Goal: Information Seeking & Learning: Check status

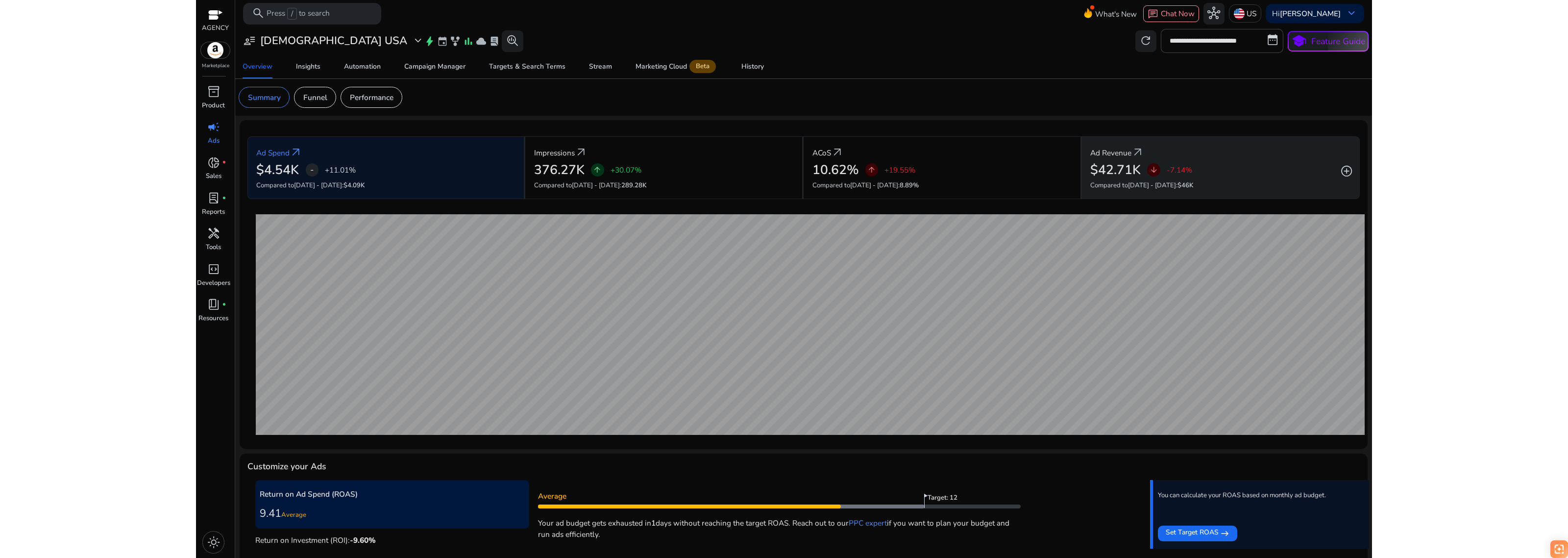
drag, startPoint x: 573, startPoint y: 165, endPoint x: 1089, endPoint y: 165, distance: 516.0
click at [580, 165] on h2 "376.27K" at bounding box center [559, 169] width 50 height 16
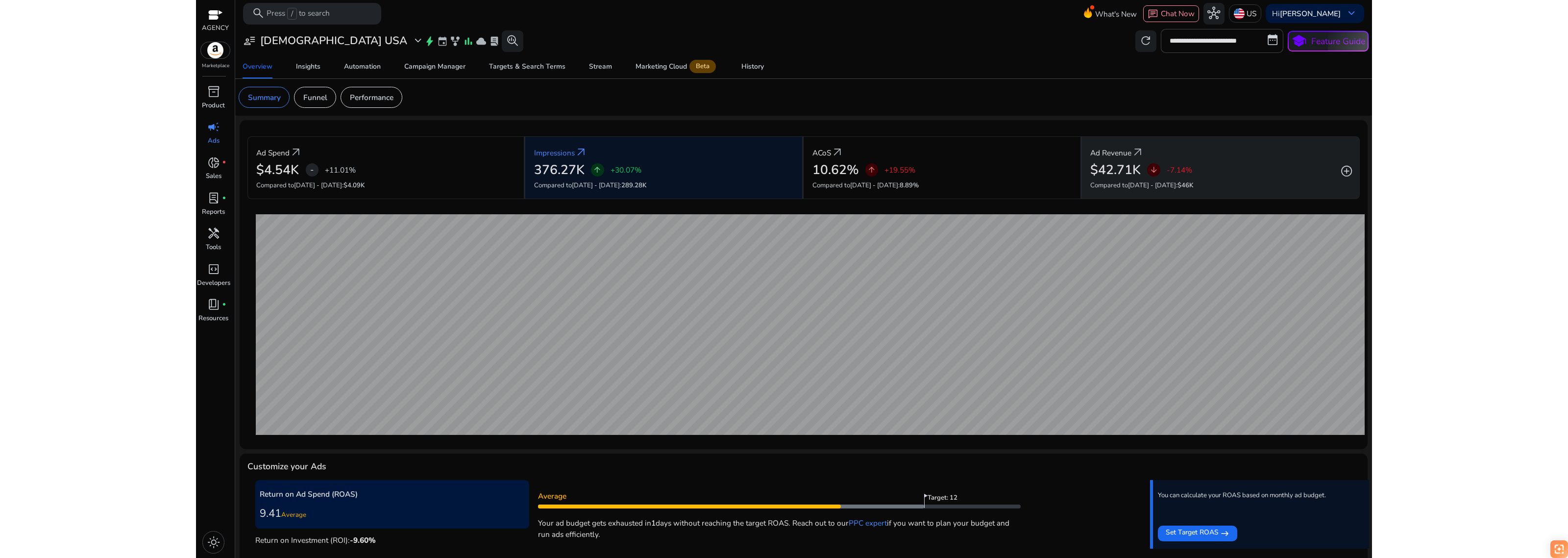
click at [1220, 148] on div "Ad Revenue arrow_outward" at bounding box center [1220, 152] width 260 height 20
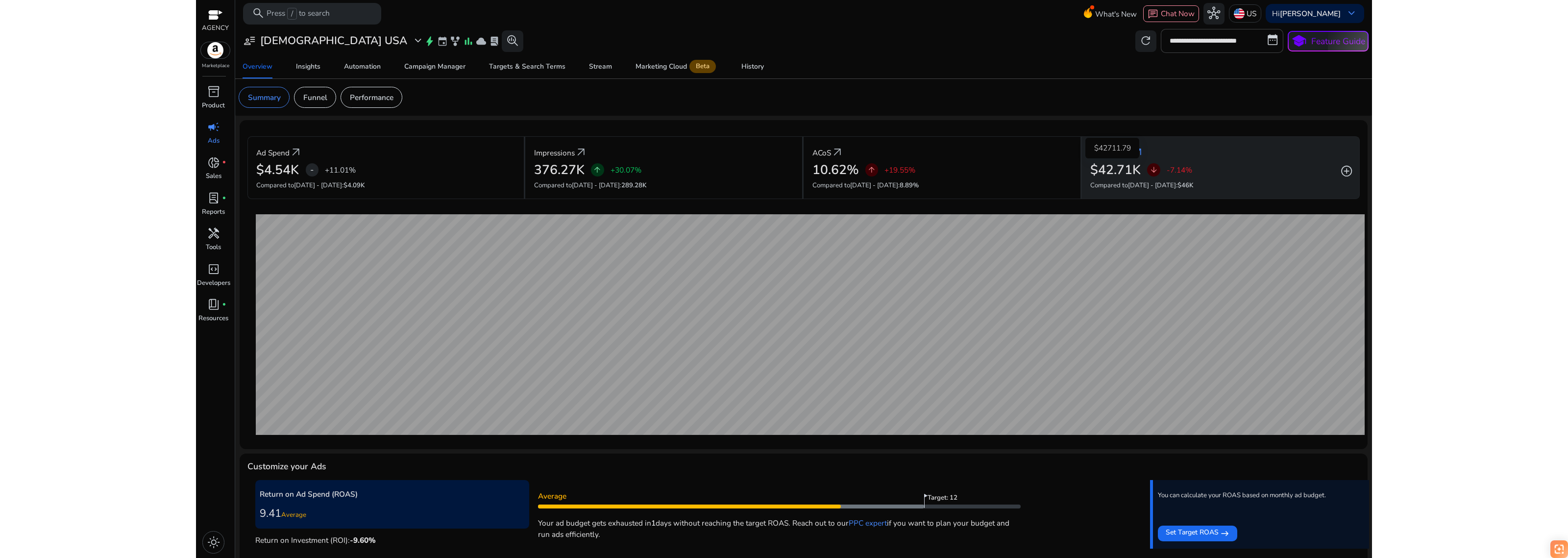
click at [1124, 168] on h2 "$42.71K" at bounding box center [1115, 169] width 50 height 16
drag, startPoint x: 953, startPoint y: 160, endPoint x: 1085, endPoint y: 189, distance: 135.1
click at [956, 160] on div "ACoS arrow_outward" at bounding box center [942, 152] width 260 height 20
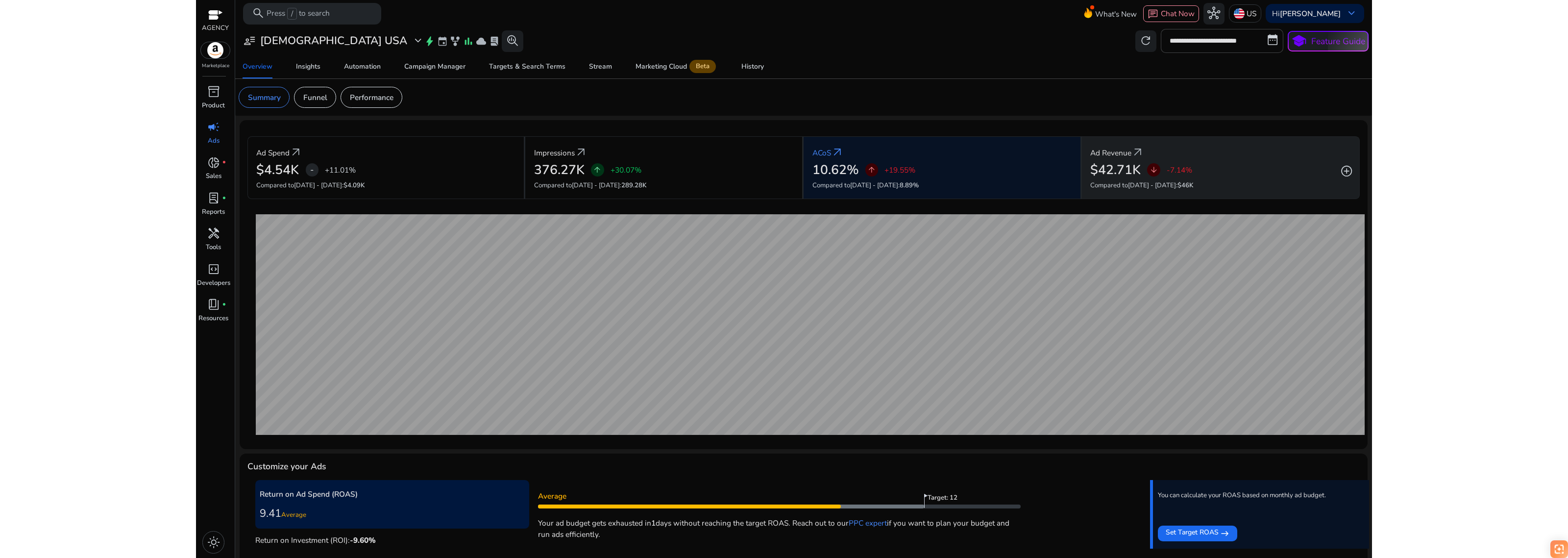
click at [1242, 173] on div "$42.71K arrow_downward -7.14%" at bounding box center [1220, 169] width 260 height 16
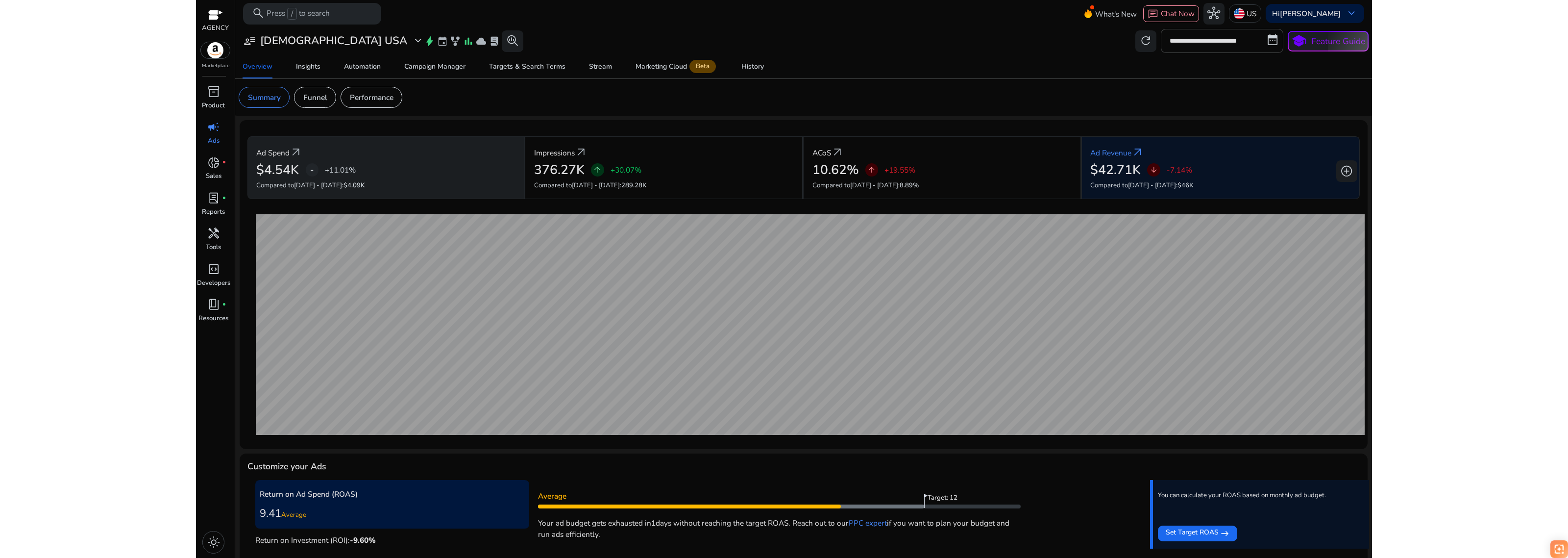
click at [382, 179] on div "Ad Spend arrow_outward $4.54K - +11.01% Compared to [DATE] - [DATE] : $4.09K" at bounding box center [386, 168] width 279 height 63
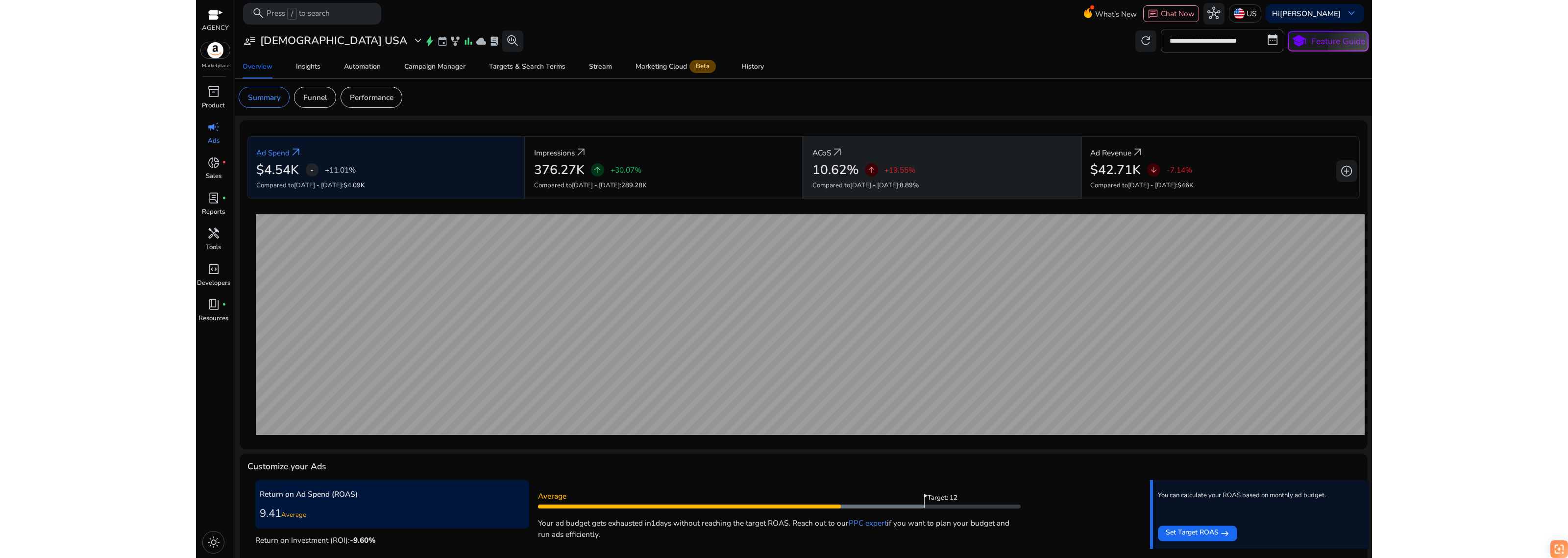
drag, startPoint x: 760, startPoint y: 167, endPoint x: 863, endPoint y: 168, distance: 103.0
click at [763, 167] on div "376.27K arrow_upward +30.07%" at bounding box center [664, 169] width 260 height 16
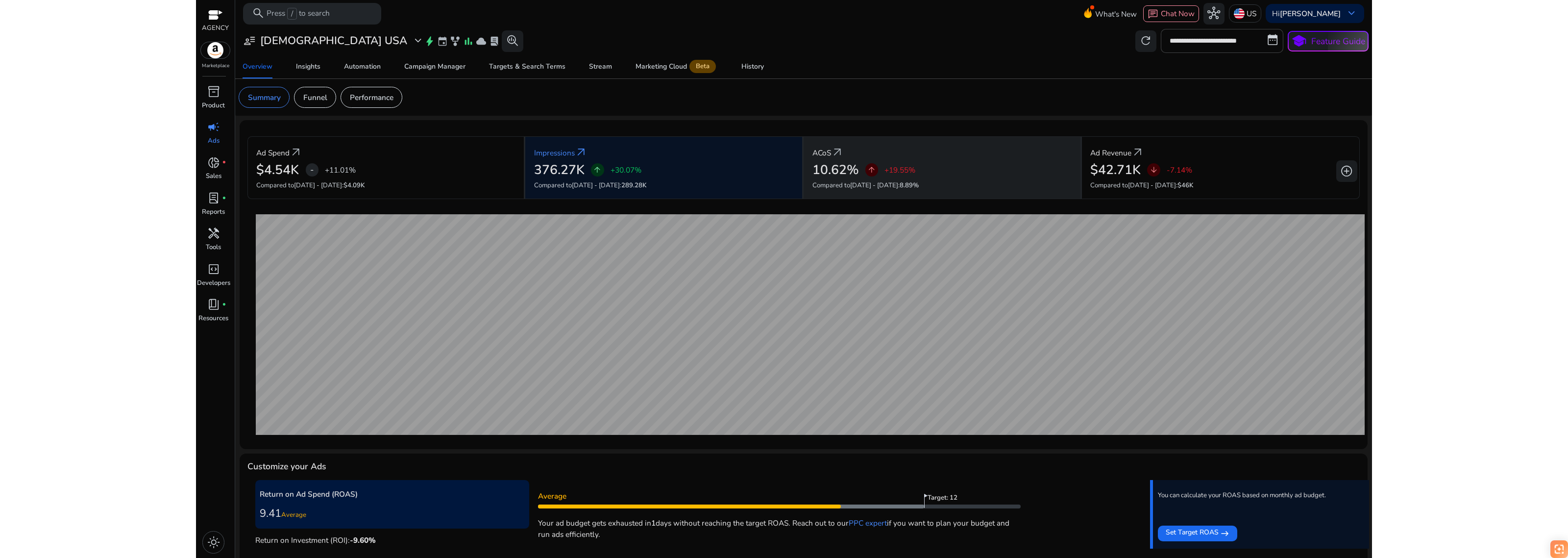
drag, startPoint x: 963, startPoint y: 165, endPoint x: 1051, endPoint y: 167, distance: 88.0
click at [970, 165] on div "10.62% arrow_upward +19.55%" at bounding box center [942, 169] width 260 height 16
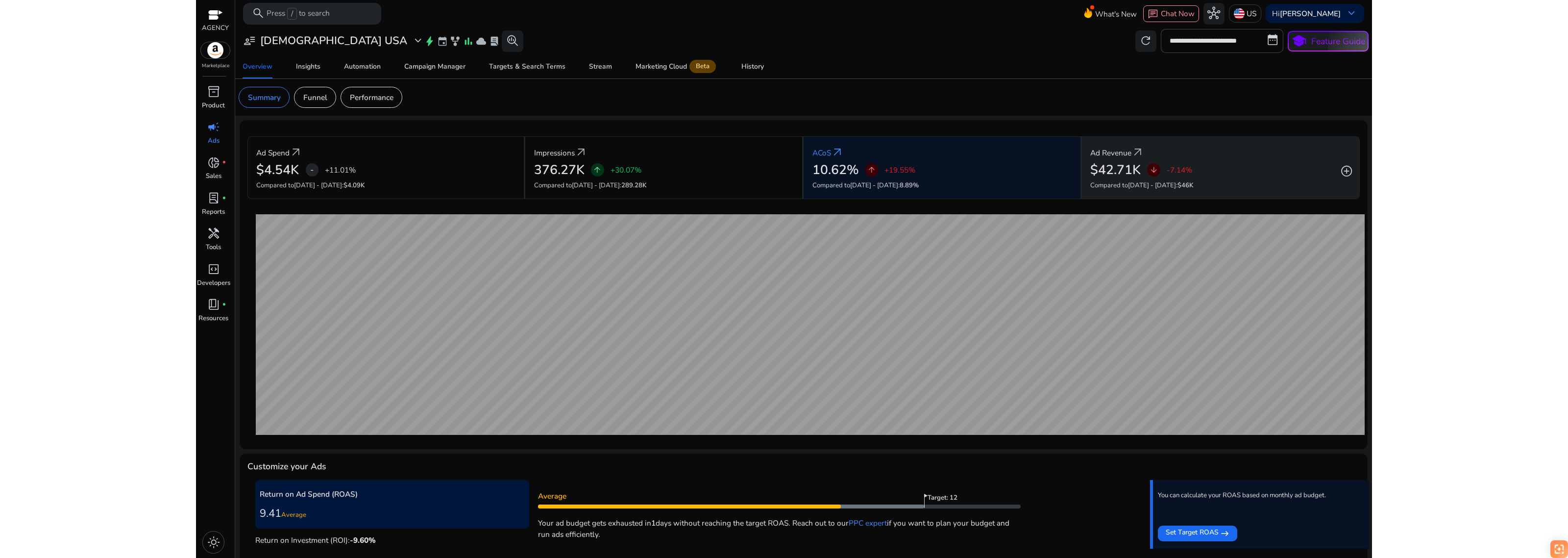
drag, startPoint x: 1154, startPoint y: 167, endPoint x: 1219, endPoint y: 165, distance: 65.0
click at [1154, 167] on span "arrow_downward" at bounding box center [1154, 169] width 9 height 9
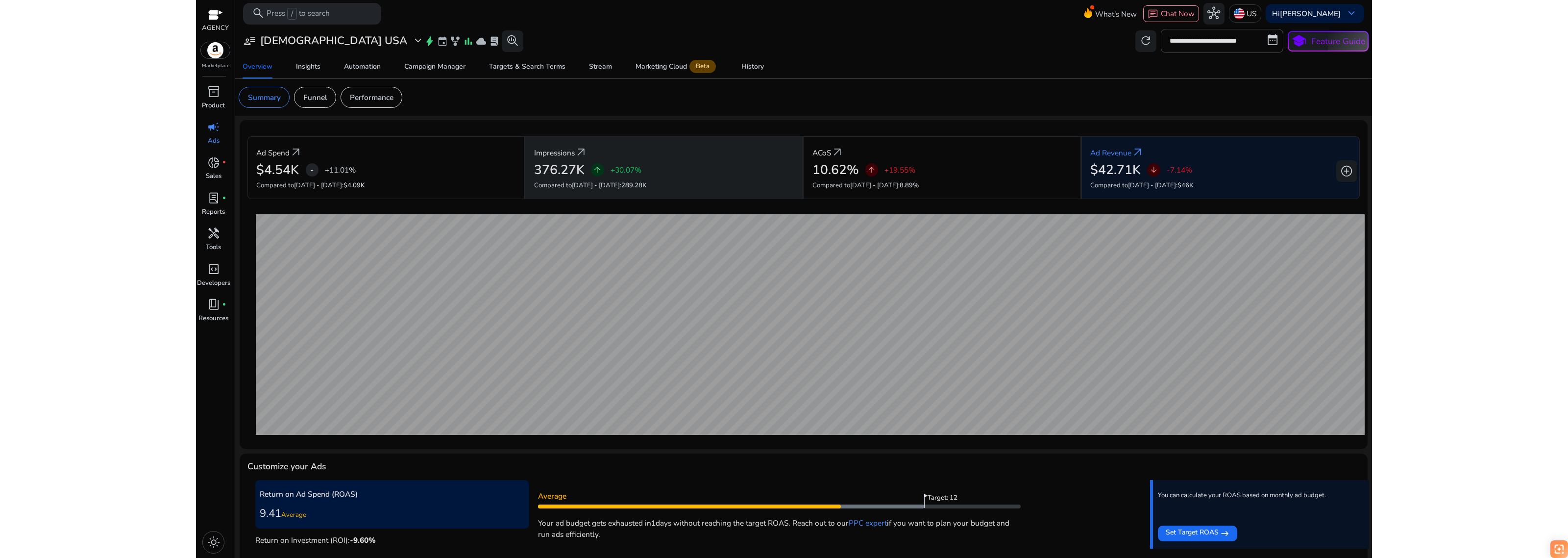
click at [636, 157] on div "Impressions arrow_outward" at bounding box center [664, 152] width 260 height 20
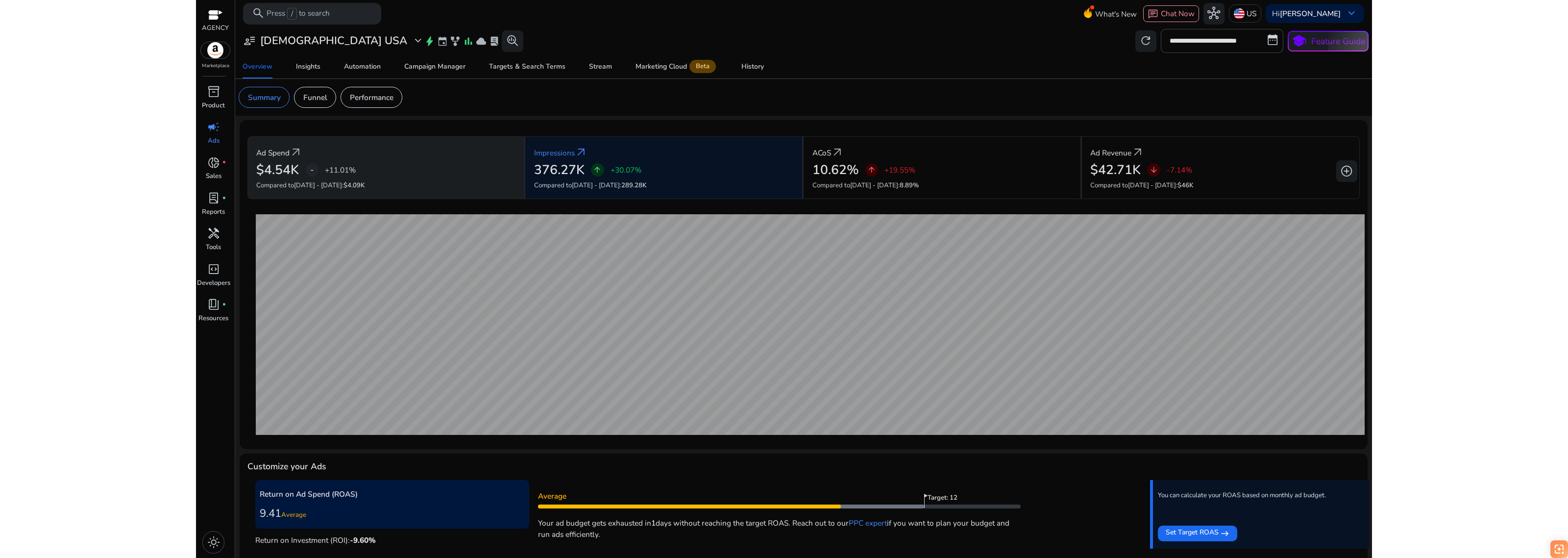
click at [401, 158] on div "Ad Spend arrow_outward" at bounding box center [385, 152] width 259 height 20
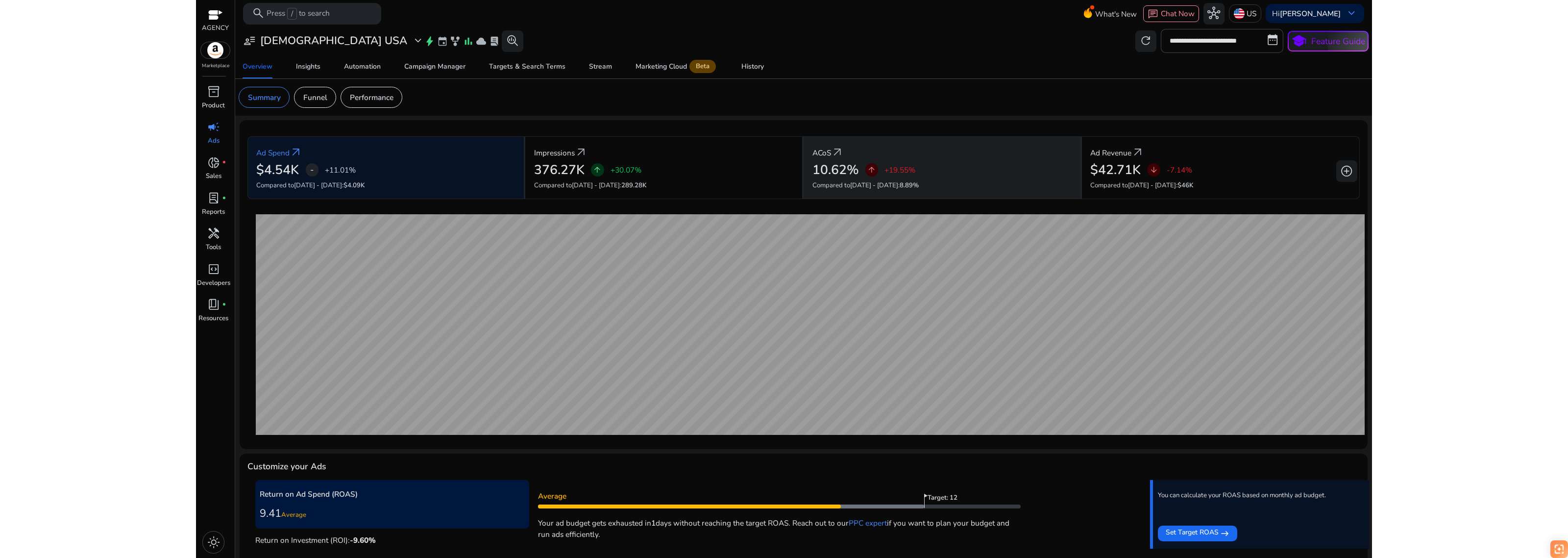
drag, startPoint x: 927, startPoint y: 168, endPoint x: 1010, endPoint y: 165, distance: 83.1
click at [929, 168] on div "10.62% arrow_upward +19.55%" at bounding box center [942, 169] width 260 height 16
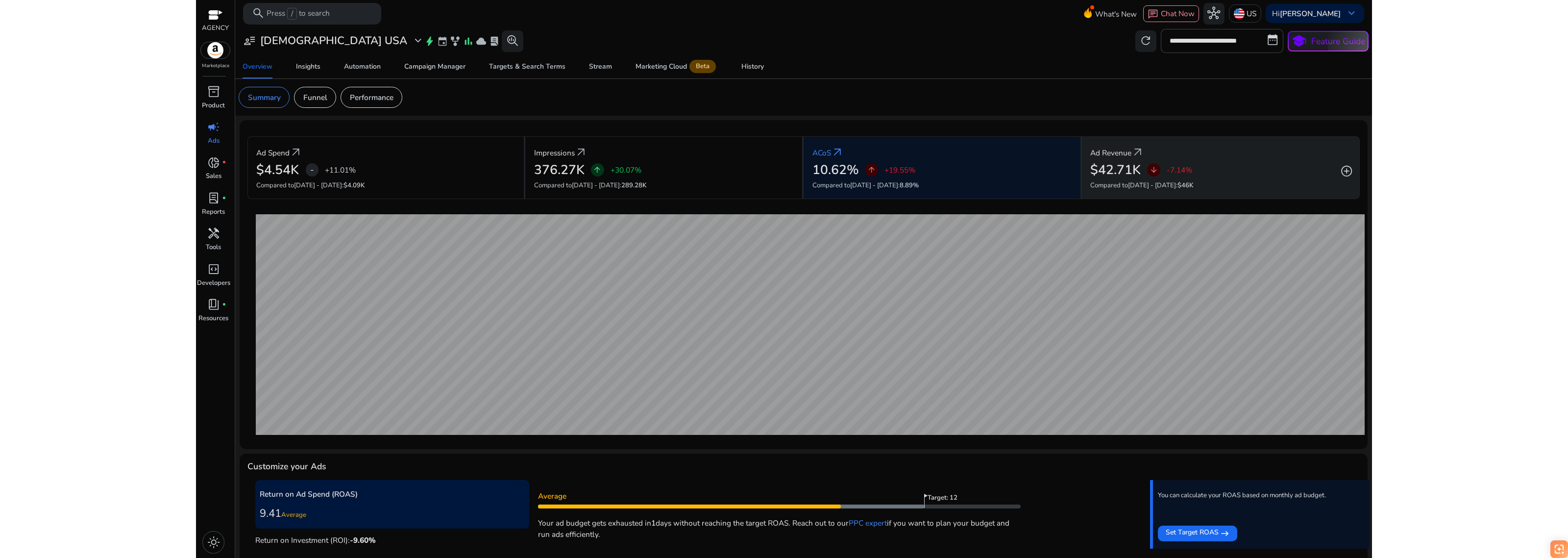
drag, startPoint x: 1094, startPoint y: 165, endPoint x: 1166, endPoint y: 163, distance: 72.0
click at [1094, 165] on h2 "$42.71K" at bounding box center [1115, 169] width 50 height 16
